Goal: Information Seeking & Learning: Check status

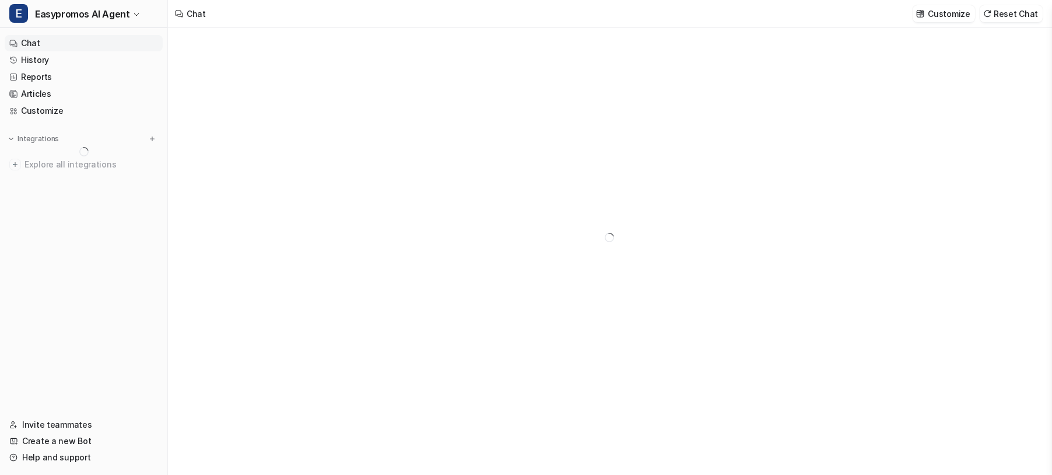
type textarea "**********"
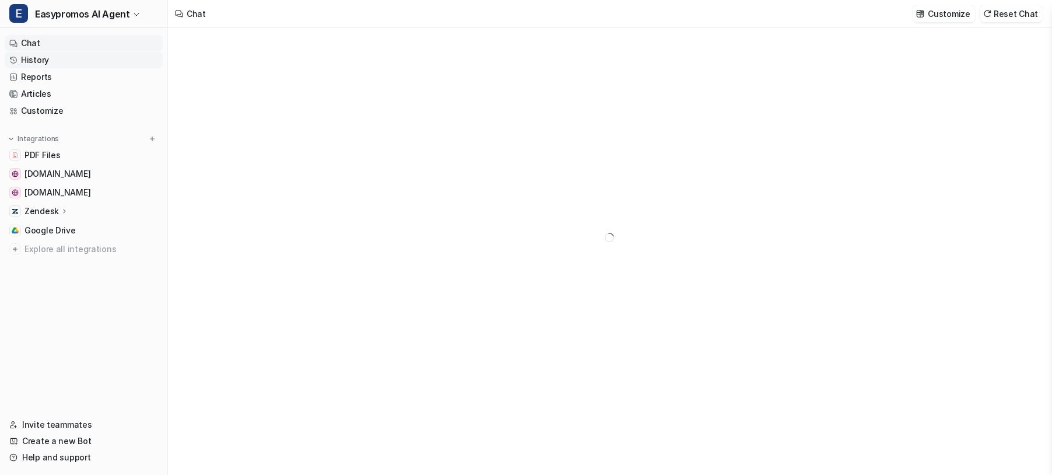
click at [52, 61] on link "History" at bounding box center [84, 60] width 158 height 16
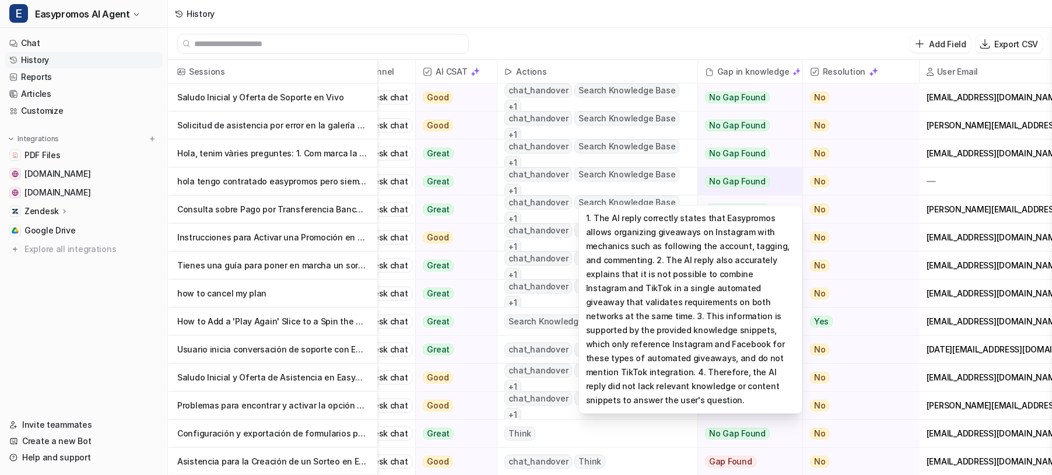
scroll to position [0, 173]
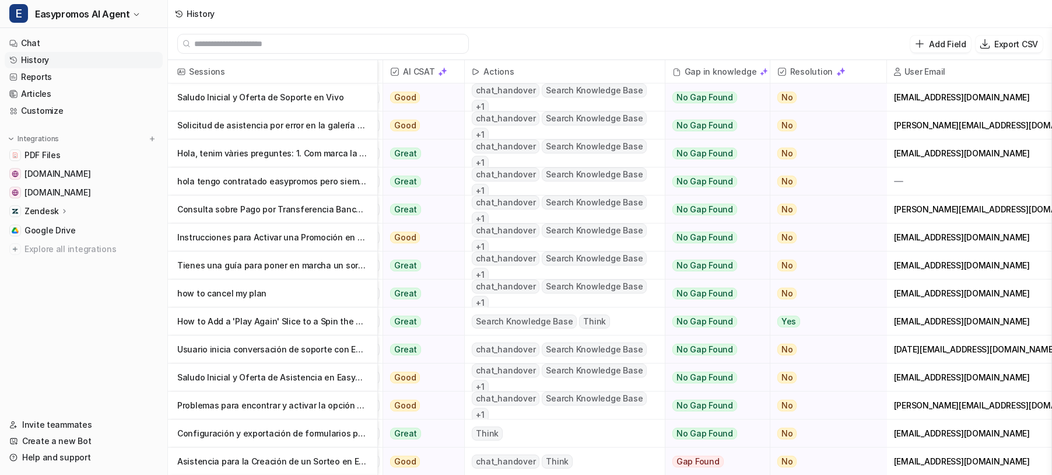
click at [301, 102] on p "Saludo Inicial y Oferta de Soporte en Vivo" at bounding box center [272, 97] width 191 height 28
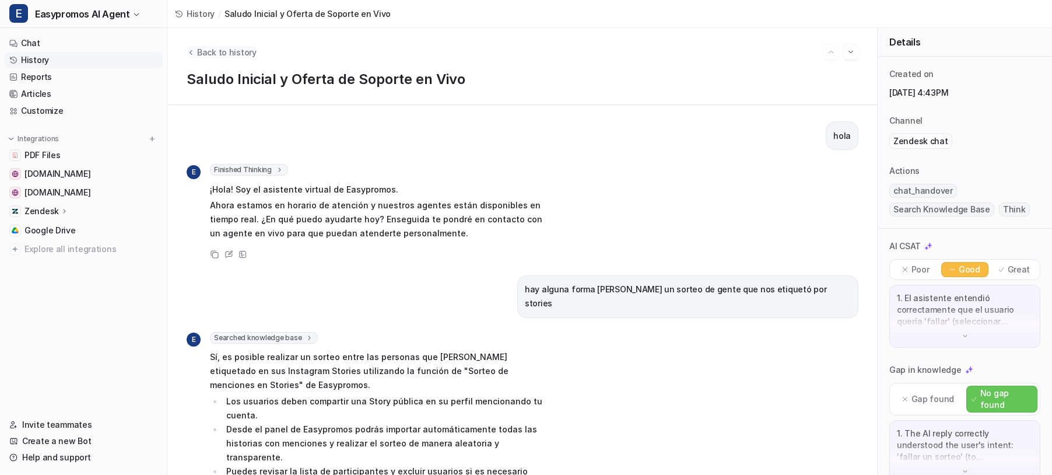
click at [199, 53] on span "Back to history" at bounding box center [226, 52] width 59 height 12
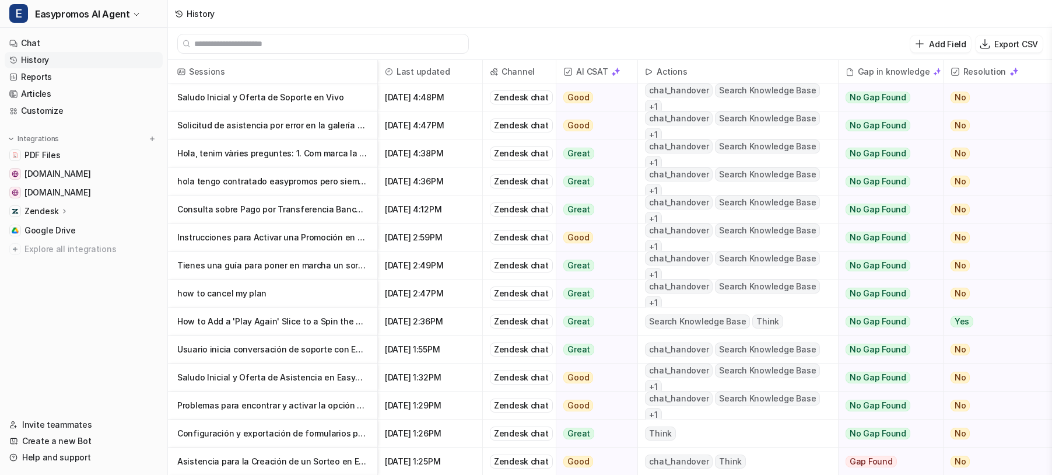
click at [297, 128] on p "Solicitud de asistencia por error en la galería de fotos en Easypromos" at bounding box center [272, 125] width 191 height 28
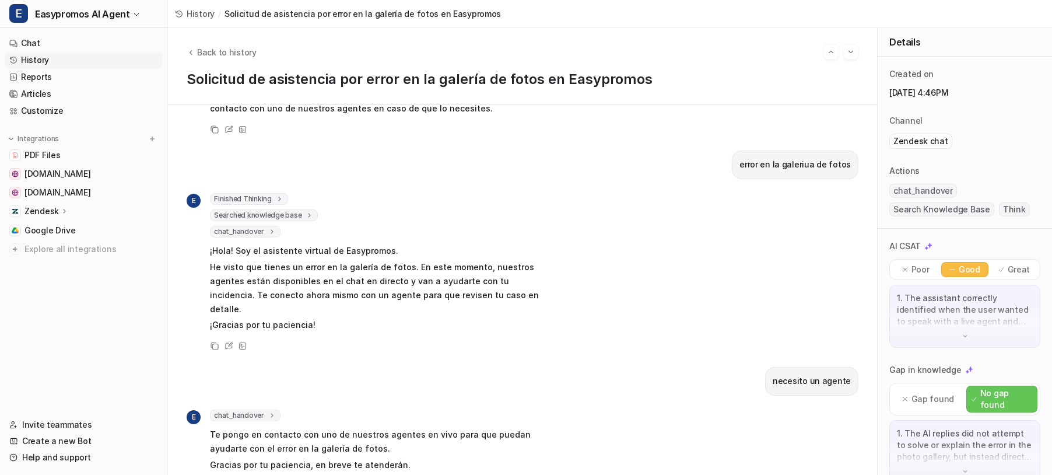
scroll to position [122, 0]
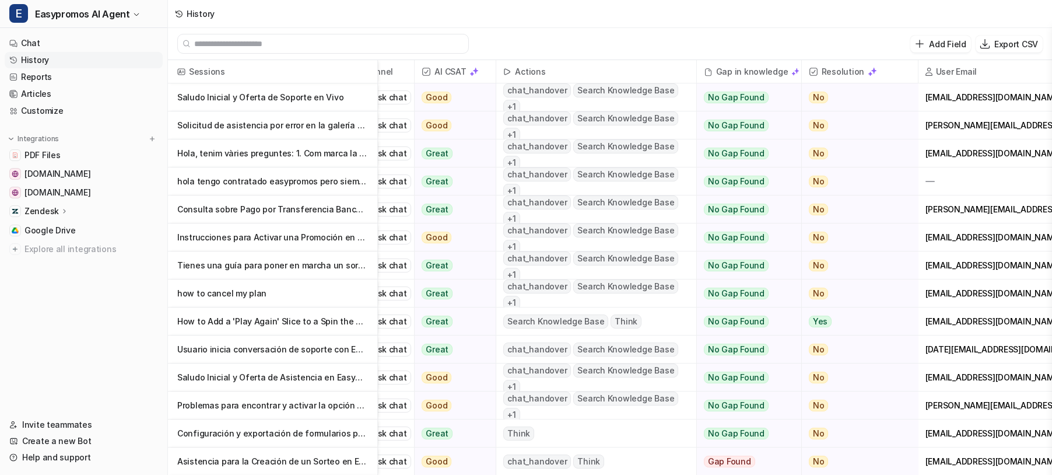
scroll to position [0, 173]
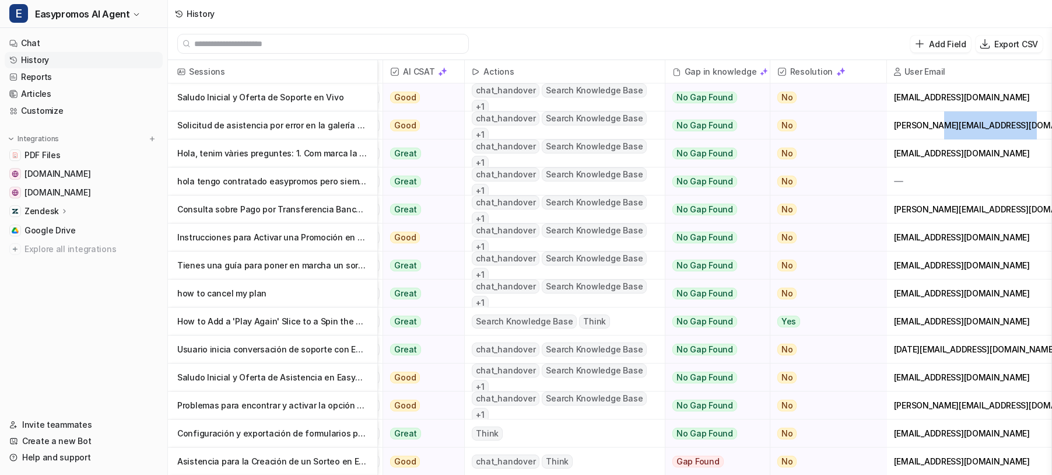
drag, startPoint x: 1011, startPoint y: 126, endPoint x: 934, endPoint y: 127, distance: 76.4
click at [934, 127] on div "[PERSON_NAME][EMAIL_ADDRESS][DOMAIN_NAME]" at bounding box center [969, 124] width 164 height 27
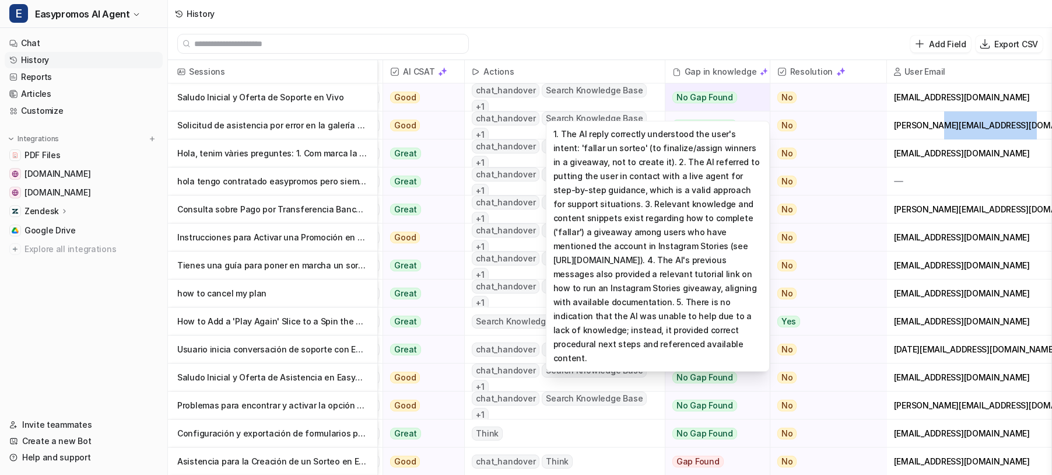
copy div "@[DOMAIN_NAME]"
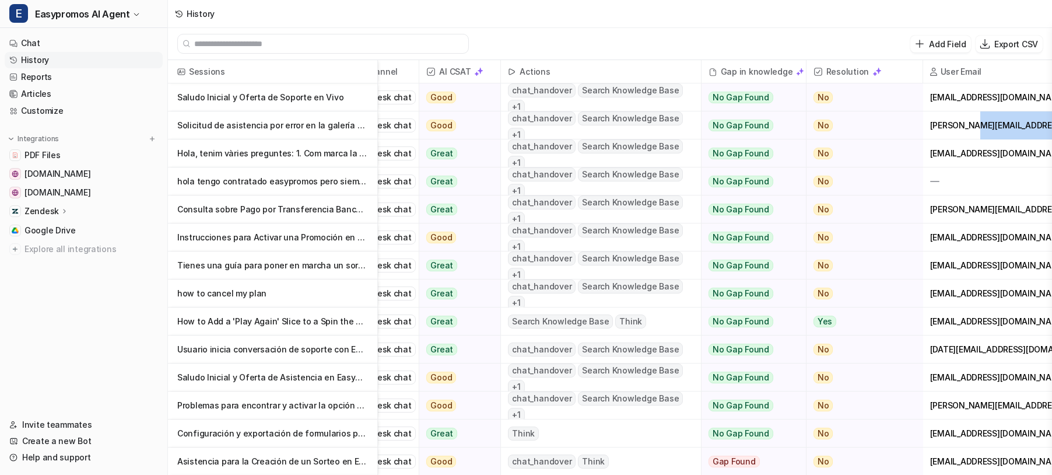
scroll to position [0, 116]
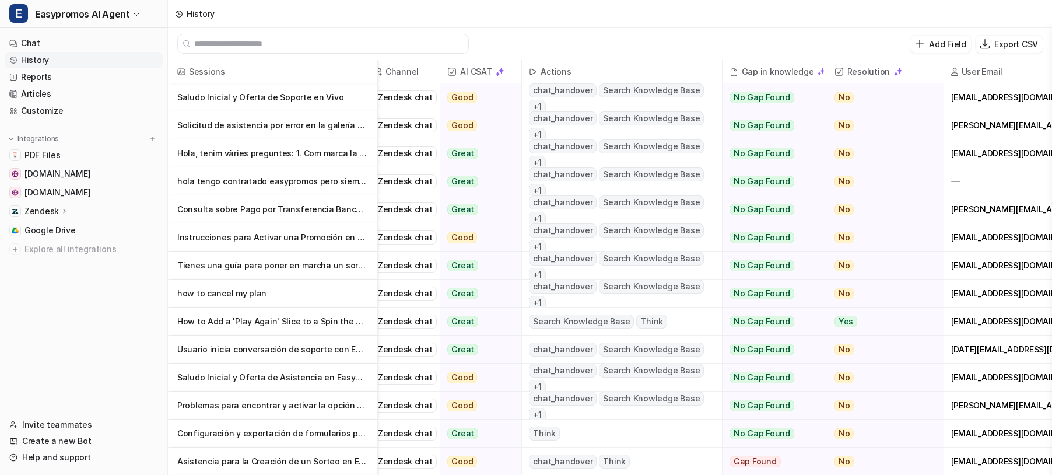
click at [265, 187] on p "hola tengo contratado easypromos pero siempre tengo la misma [PERSON_NAME] posi…" at bounding box center [272, 181] width 191 height 28
